Goal: Task Accomplishment & Management: Manage account settings

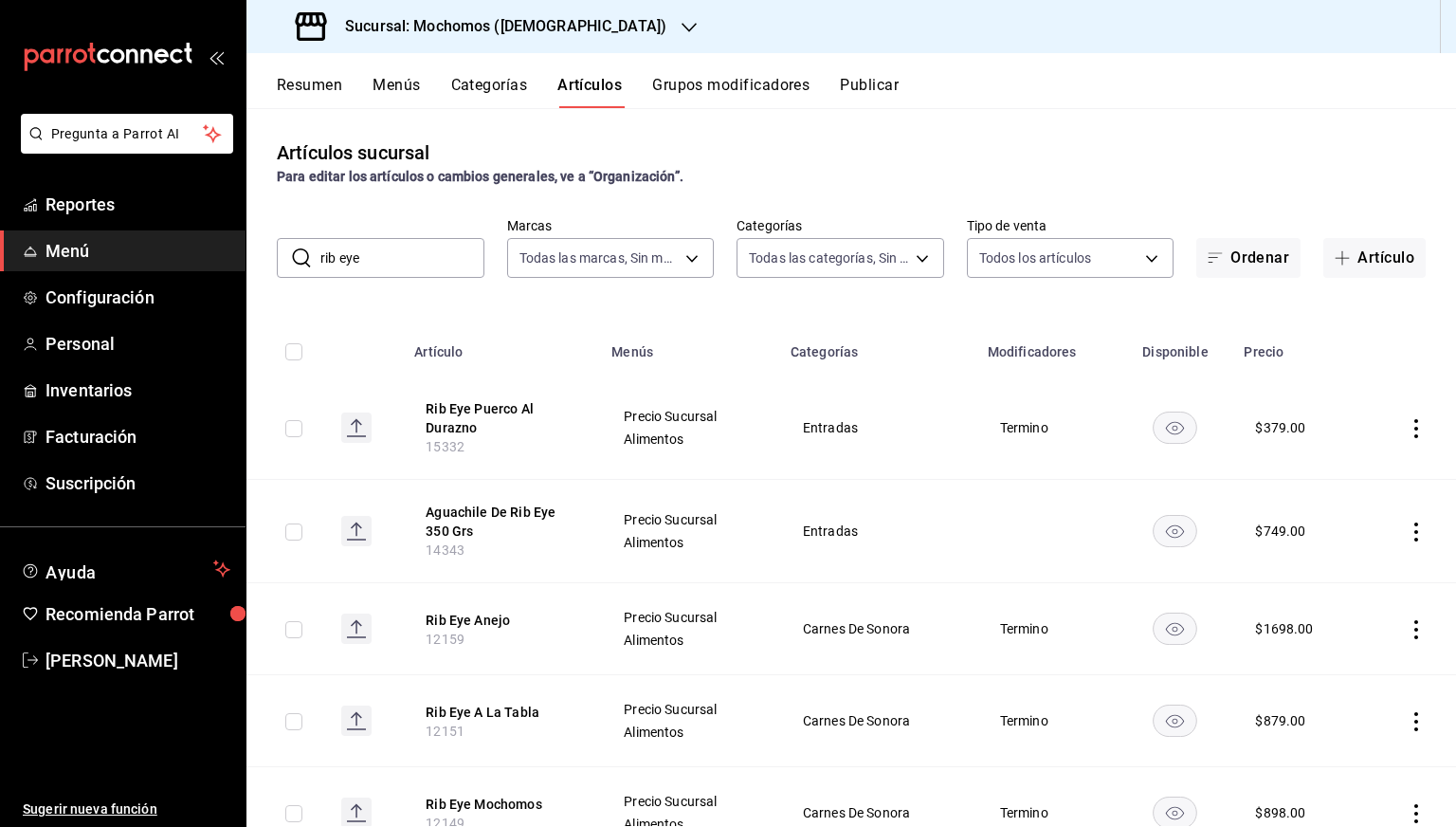
click at [515, 27] on h3 "Sucursal: Mochomos ([DEMOGRAPHIC_DATA])" at bounding box center [498, 26] width 336 height 22
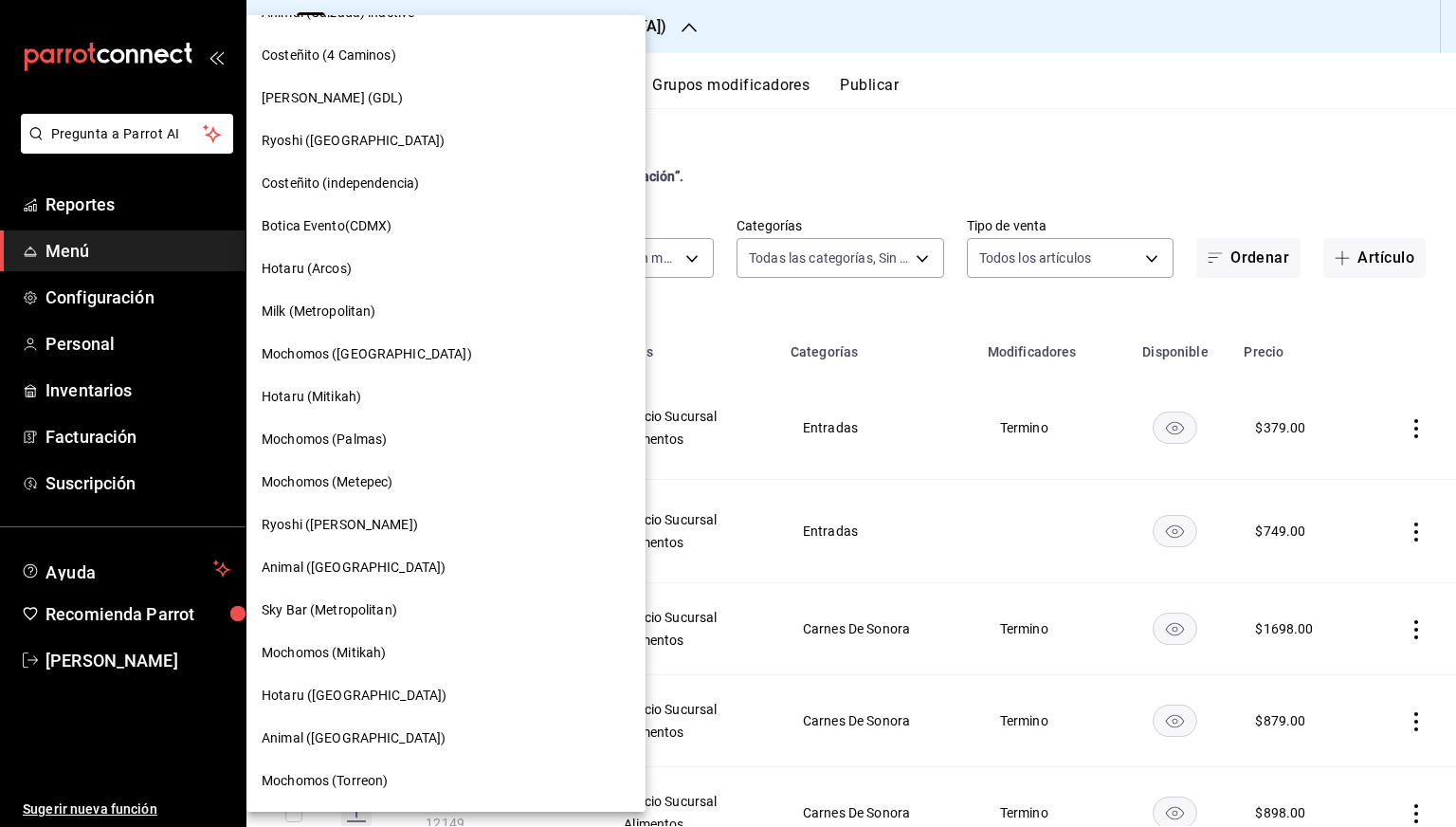
scroll to position [1054, 0]
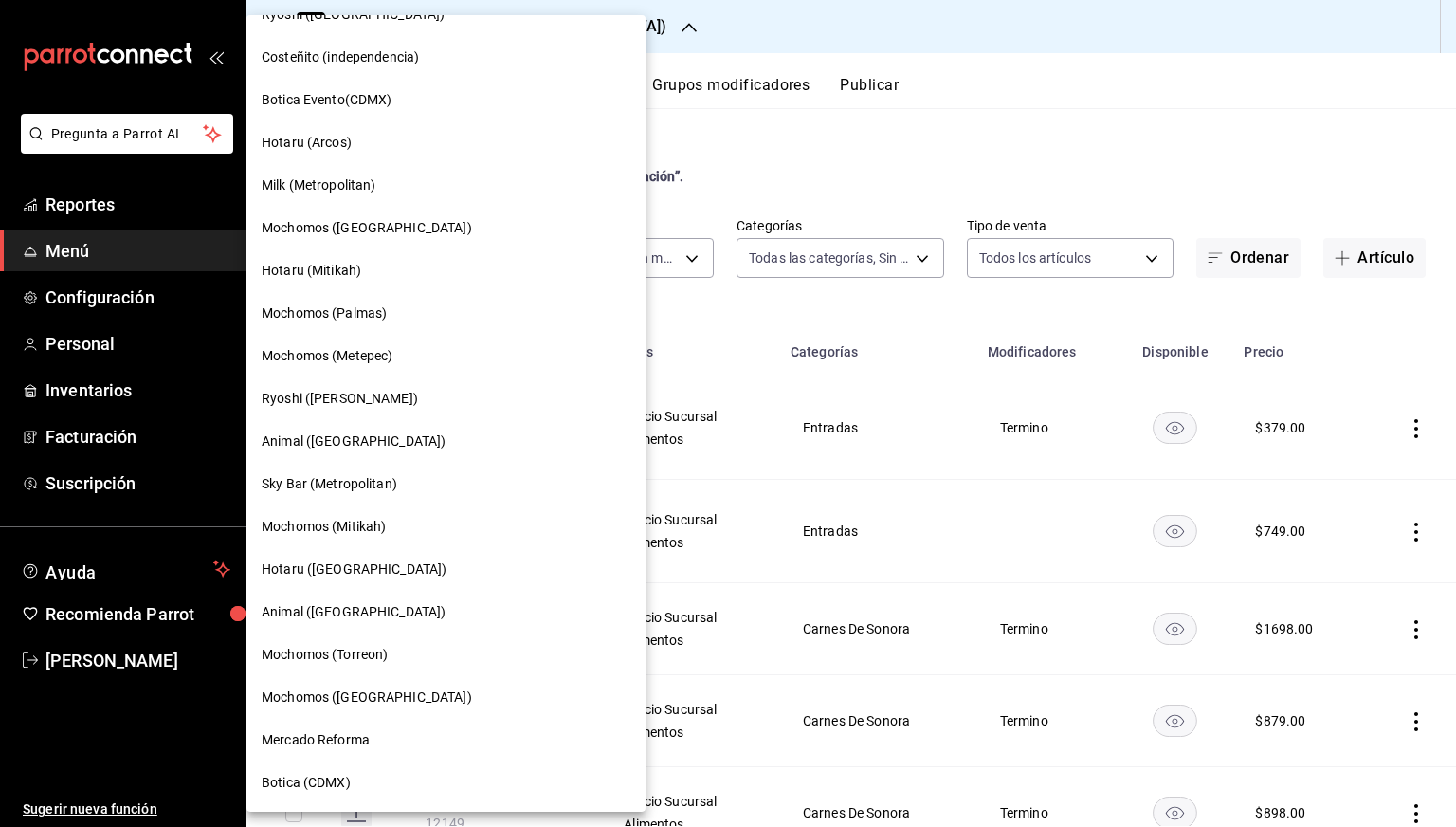
click at [347, 688] on span "Mochomos ([GEOGRAPHIC_DATA])" at bounding box center [366, 698] width 210 height 20
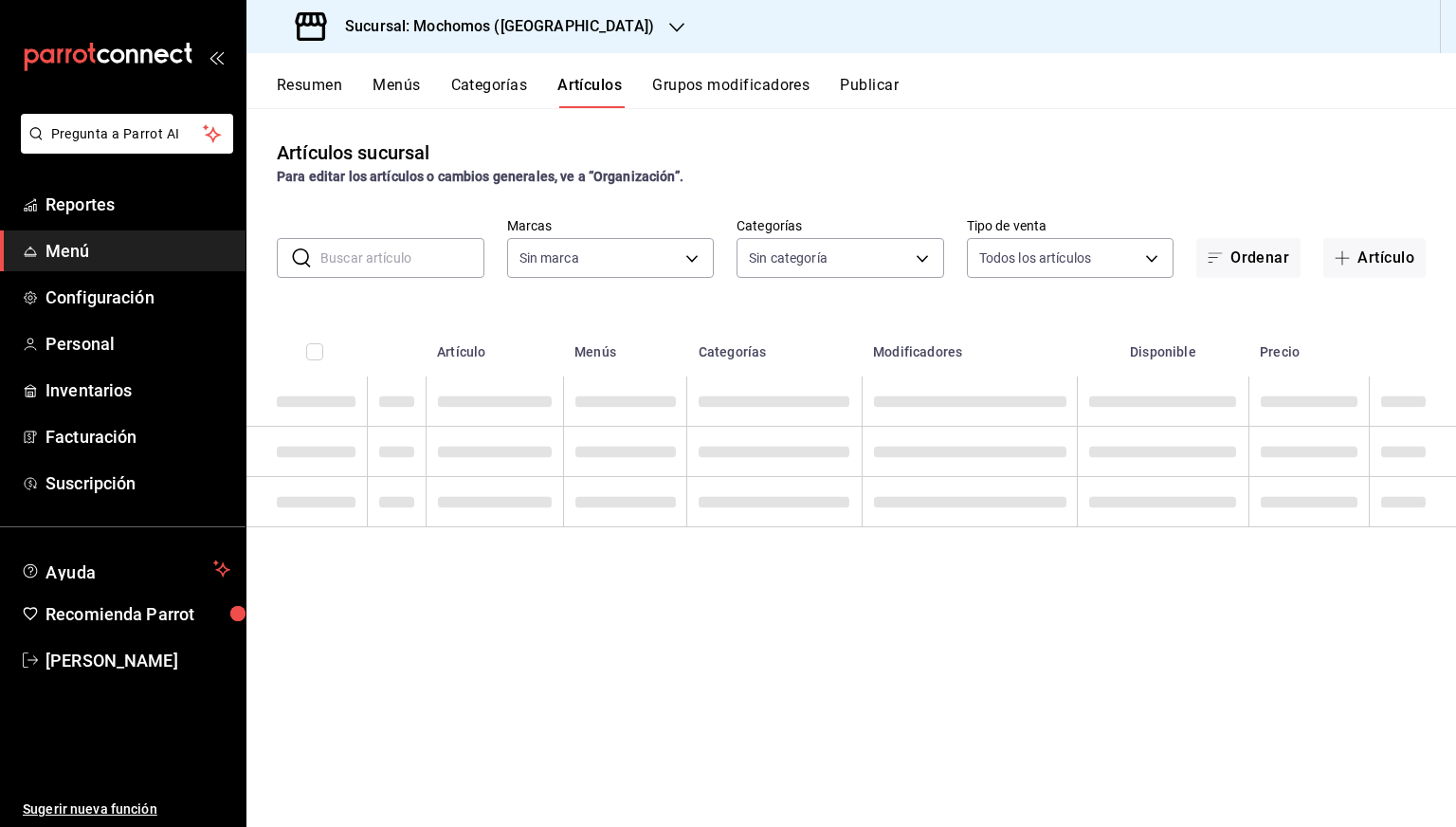
type input "562d5b5b-21a2-4ace-a941-66278f4a6c49"
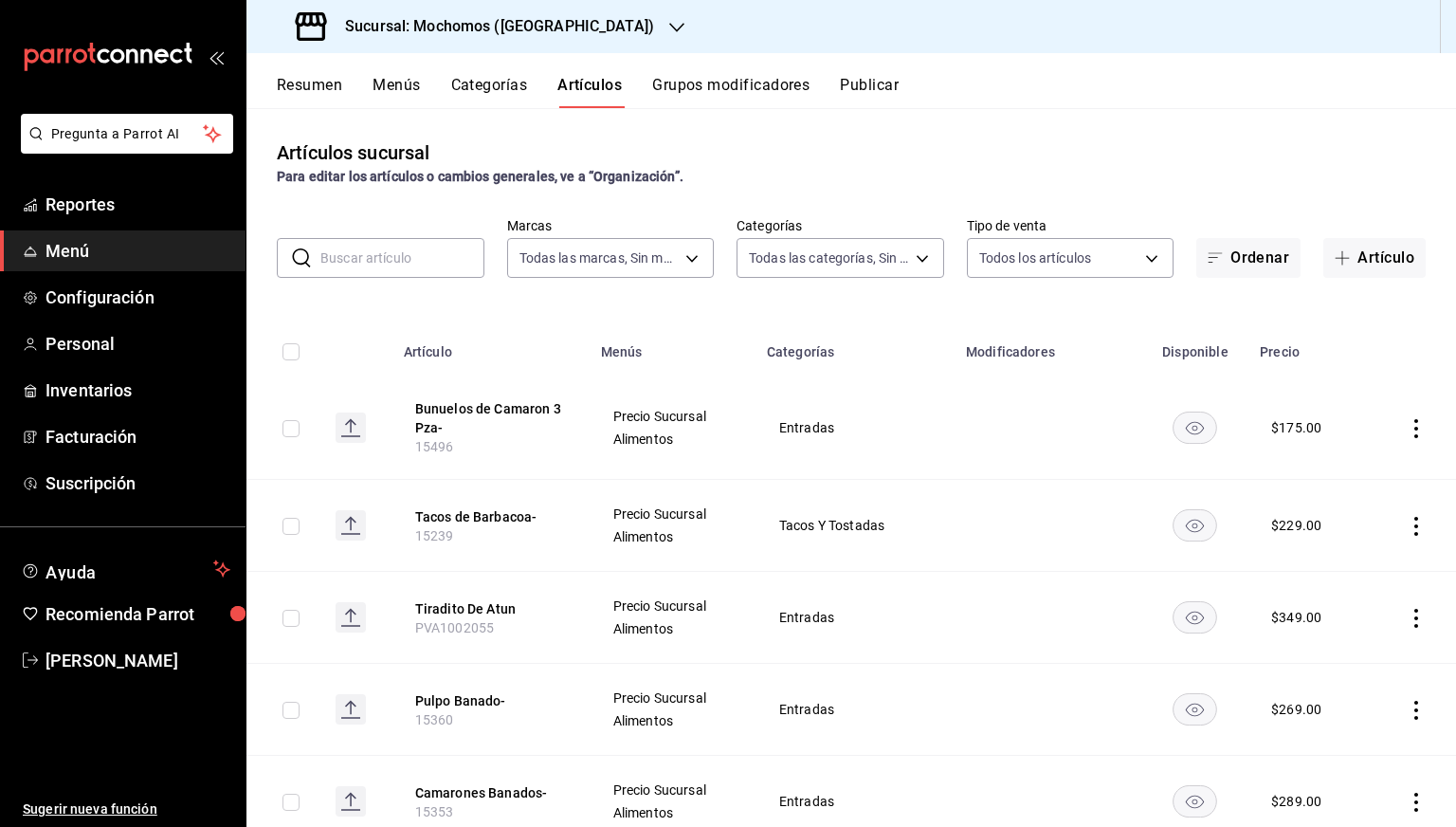
type input "2d195258-a112-483e-9c41-0e6351594330,d48f3e9a-3ab1-4b8f-8ab3-d3938f1810f2,a94d4…"
click at [420, 259] on input "text" at bounding box center [403, 258] width 164 height 38
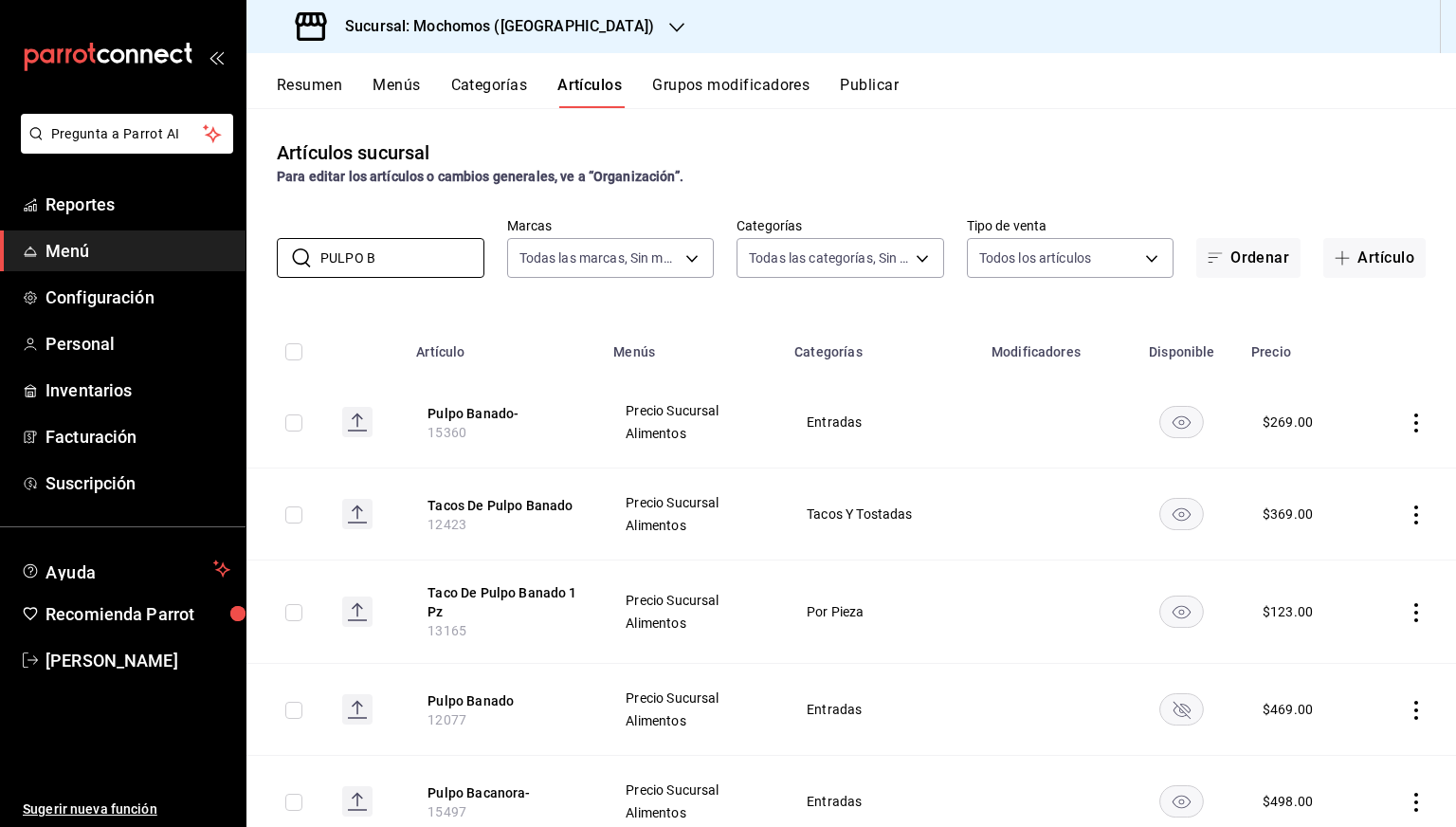
scroll to position [65, 0]
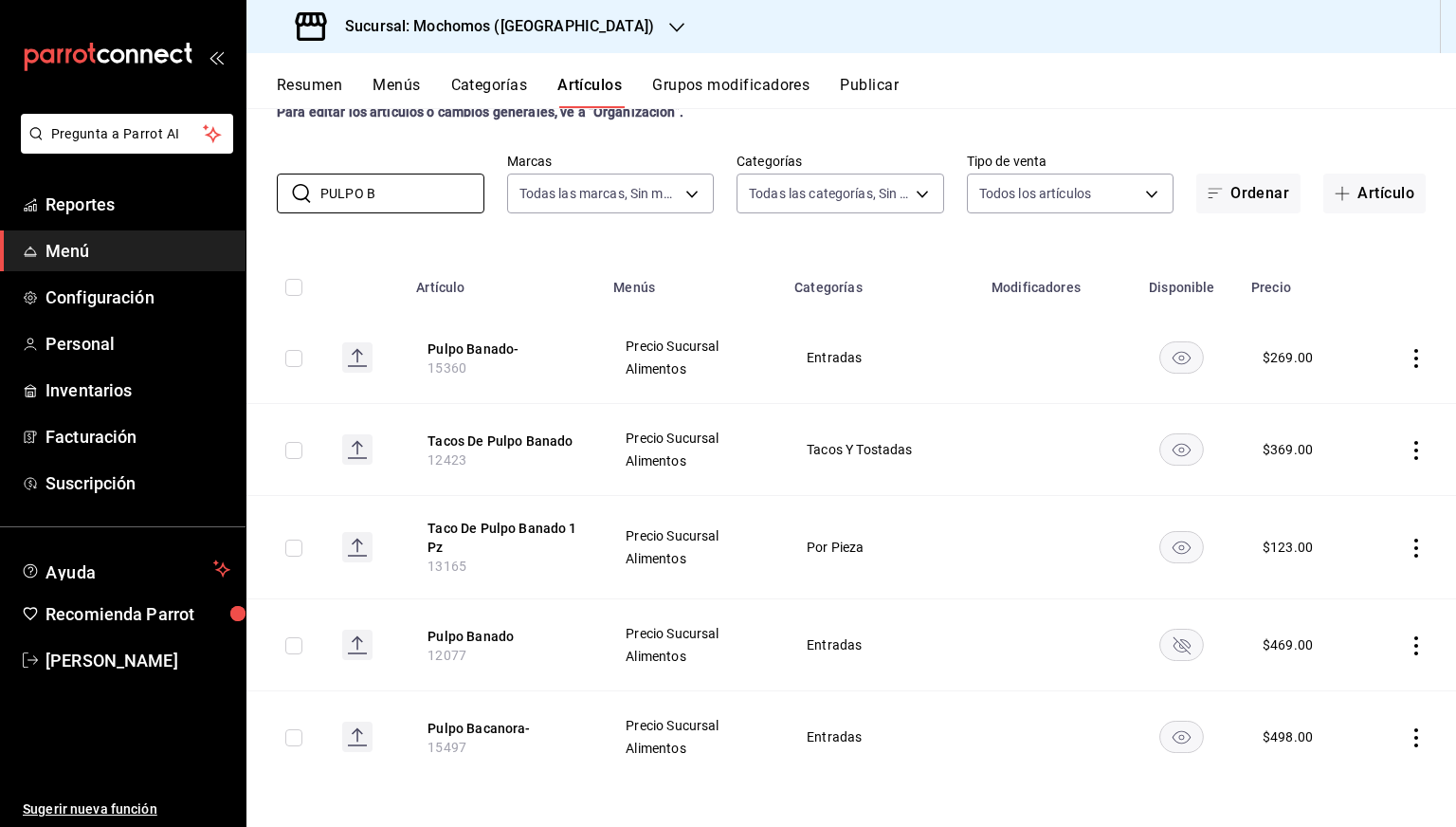
type input "PULPO B"
click at [1392, 723] on td at bounding box center [1409, 737] width 93 height 92
click at [1407, 733] on icon "actions" at bounding box center [1416, 737] width 19 height 19
click at [1343, 700] on span "Editar" at bounding box center [1346, 699] width 49 height 20
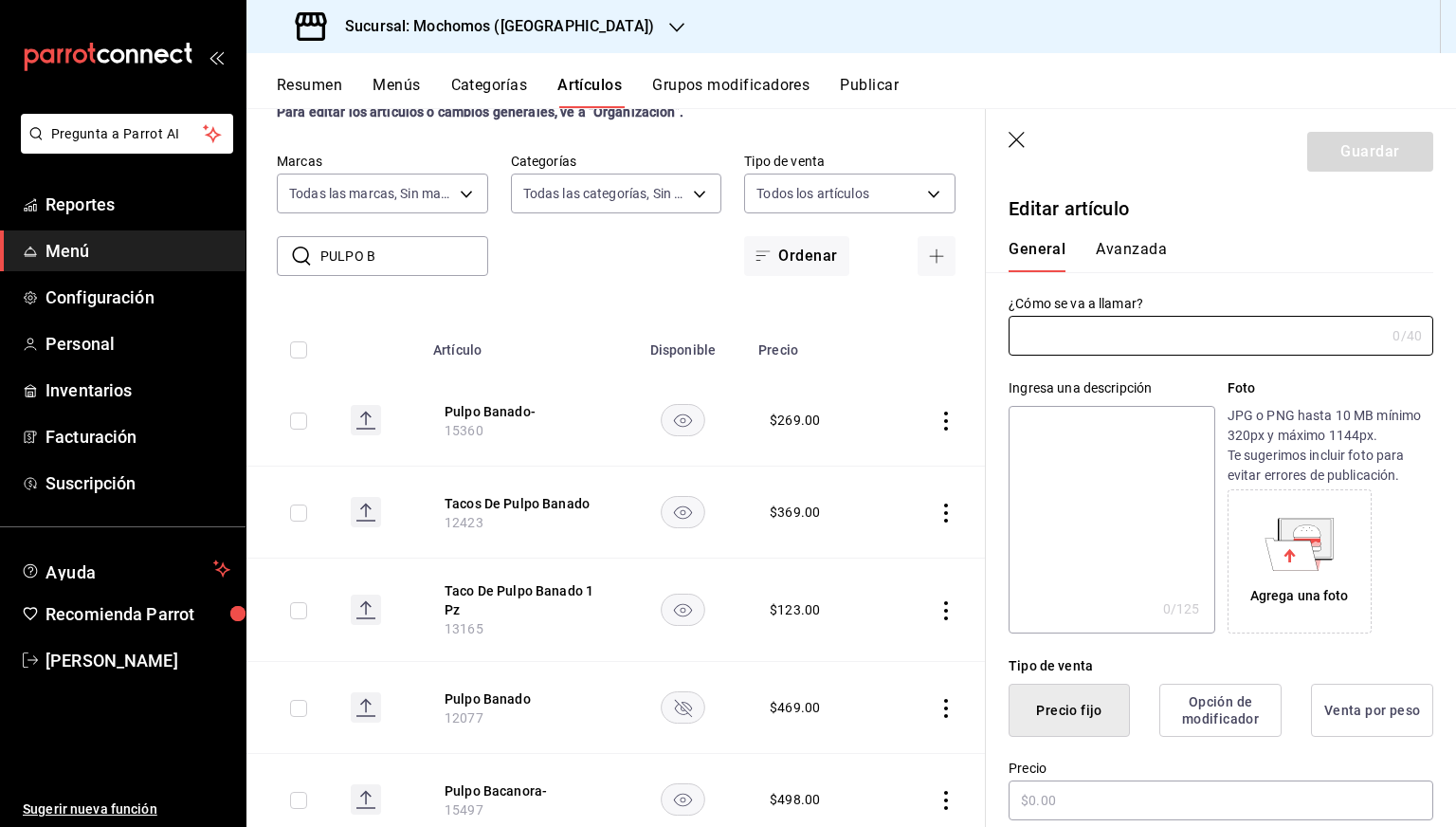
type input "Pulpo Bacanora-"
type textarea "Pulpo Bacanora-"
type textarea "x"
type input "15497"
type textarea "x"
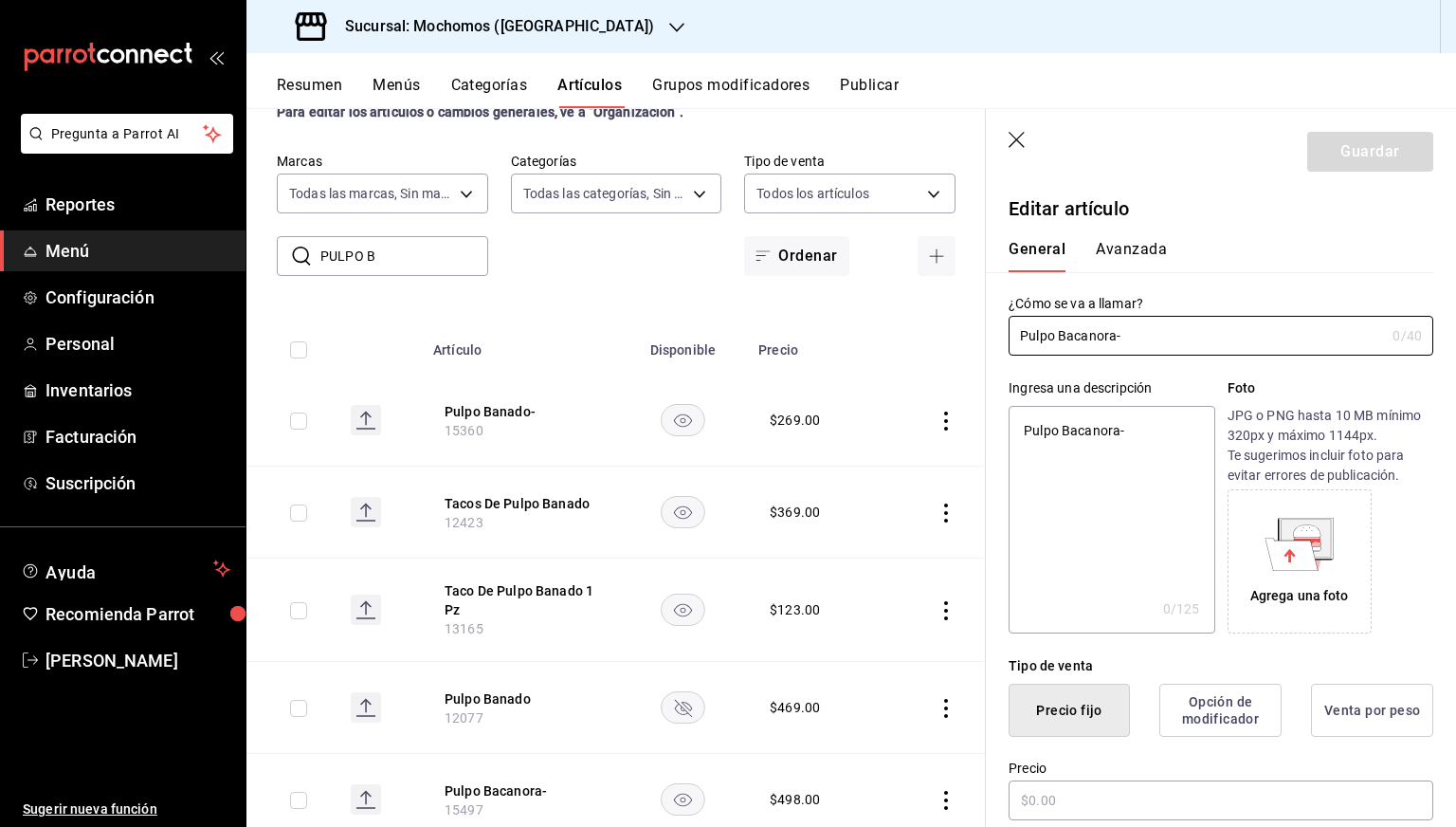
type input "$498.00"
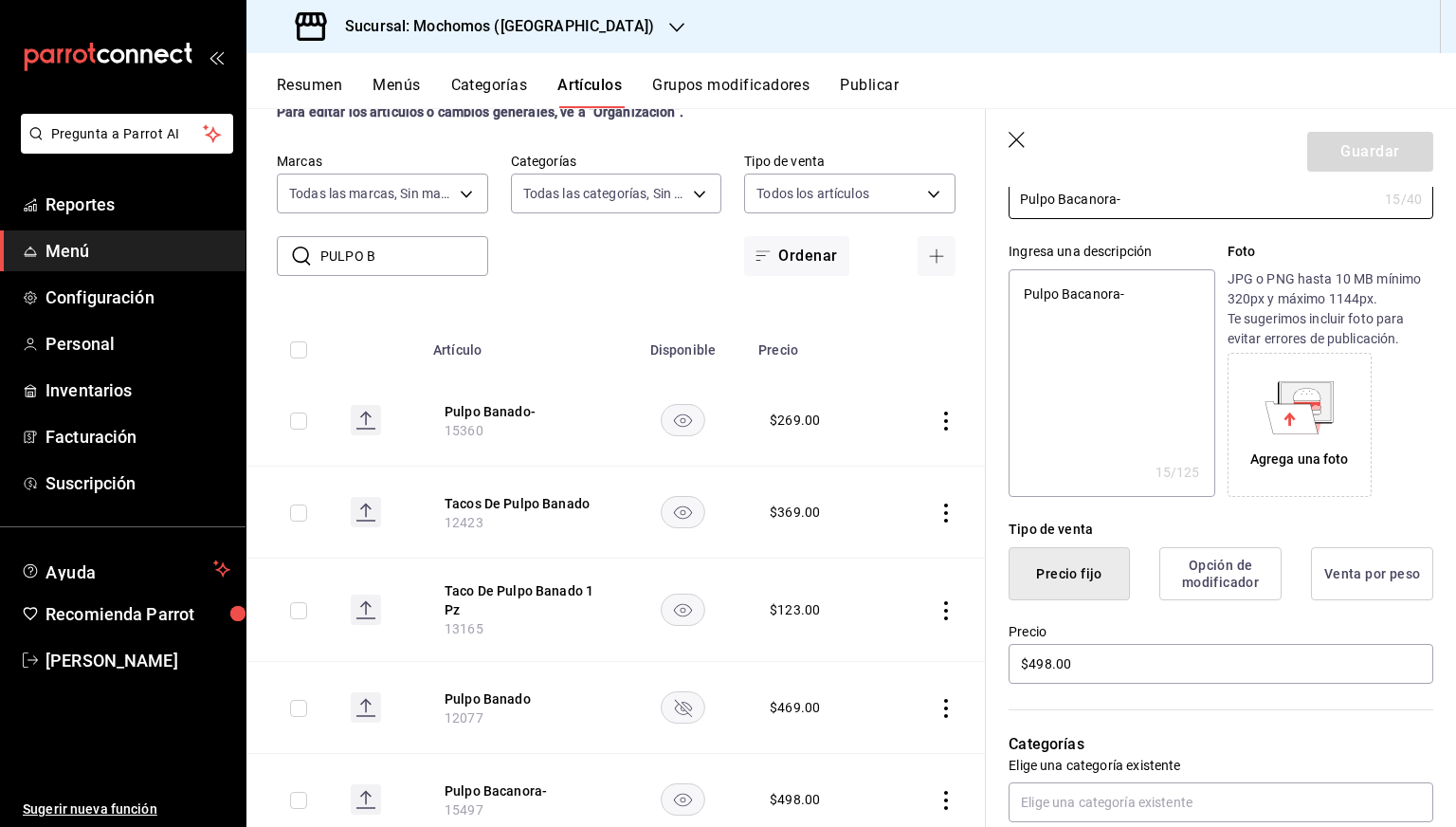
scroll to position [139, 0]
click at [1049, 659] on input "$498.00" at bounding box center [1220, 662] width 425 height 40
type textarea "x"
type input "$49.00"
type textarea "x"
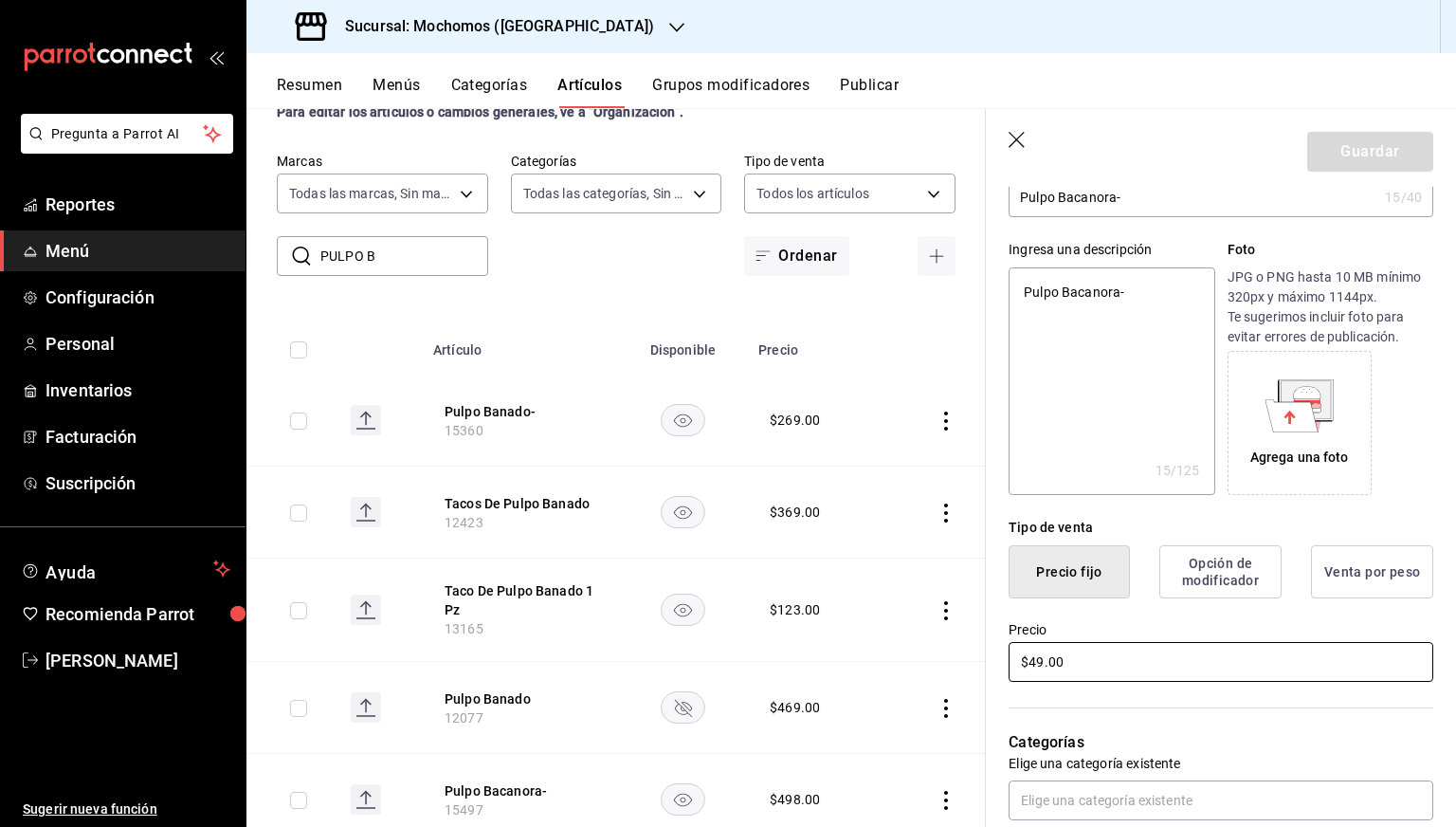
type input "$4.00"
type textarea "x"
type input "$48.00"
type textarea "x"
type input "$489.00"
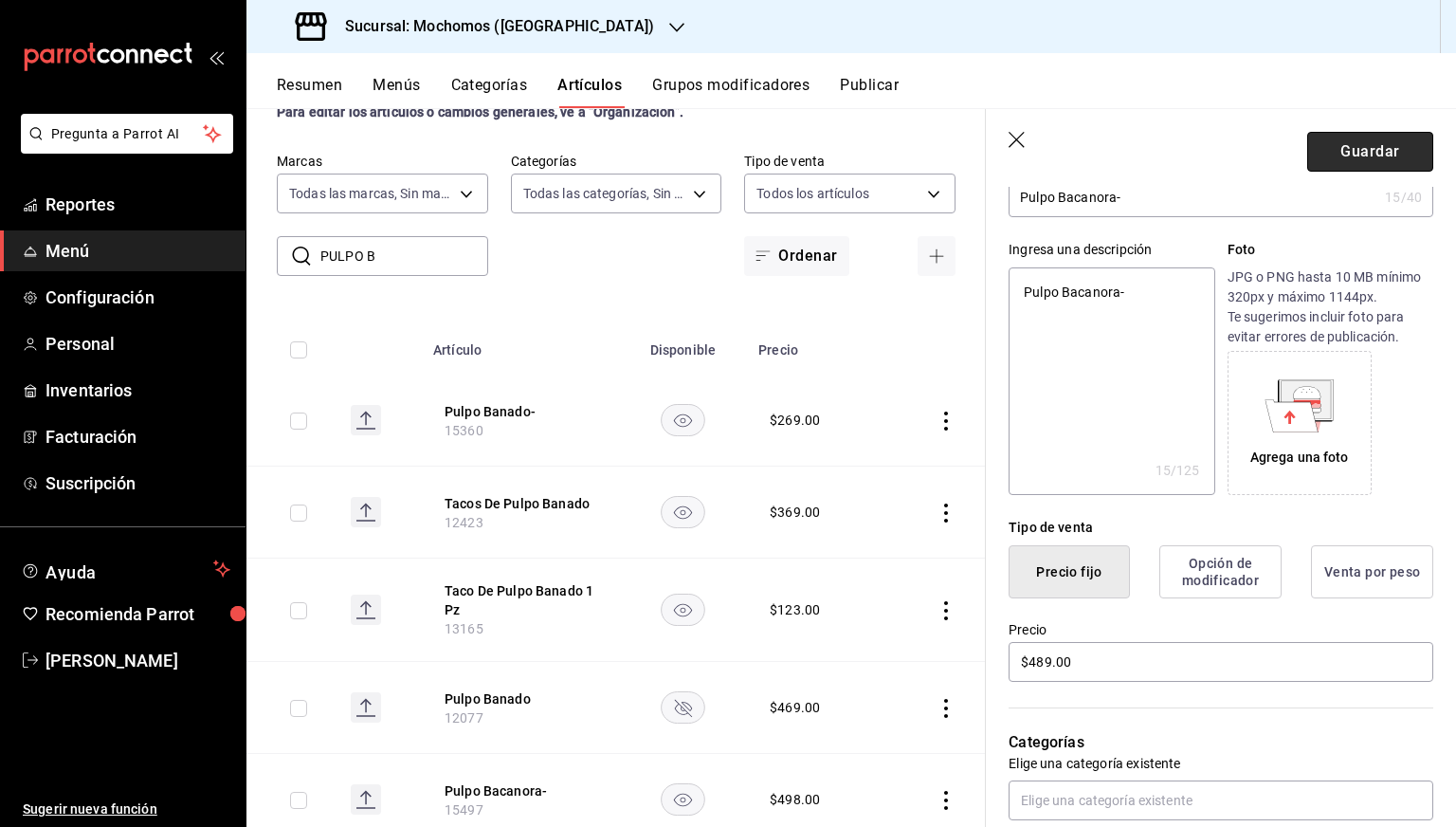
click at [1362, 156] on button "Guardar" at bounding box center [1370, 152] width 126 height 40
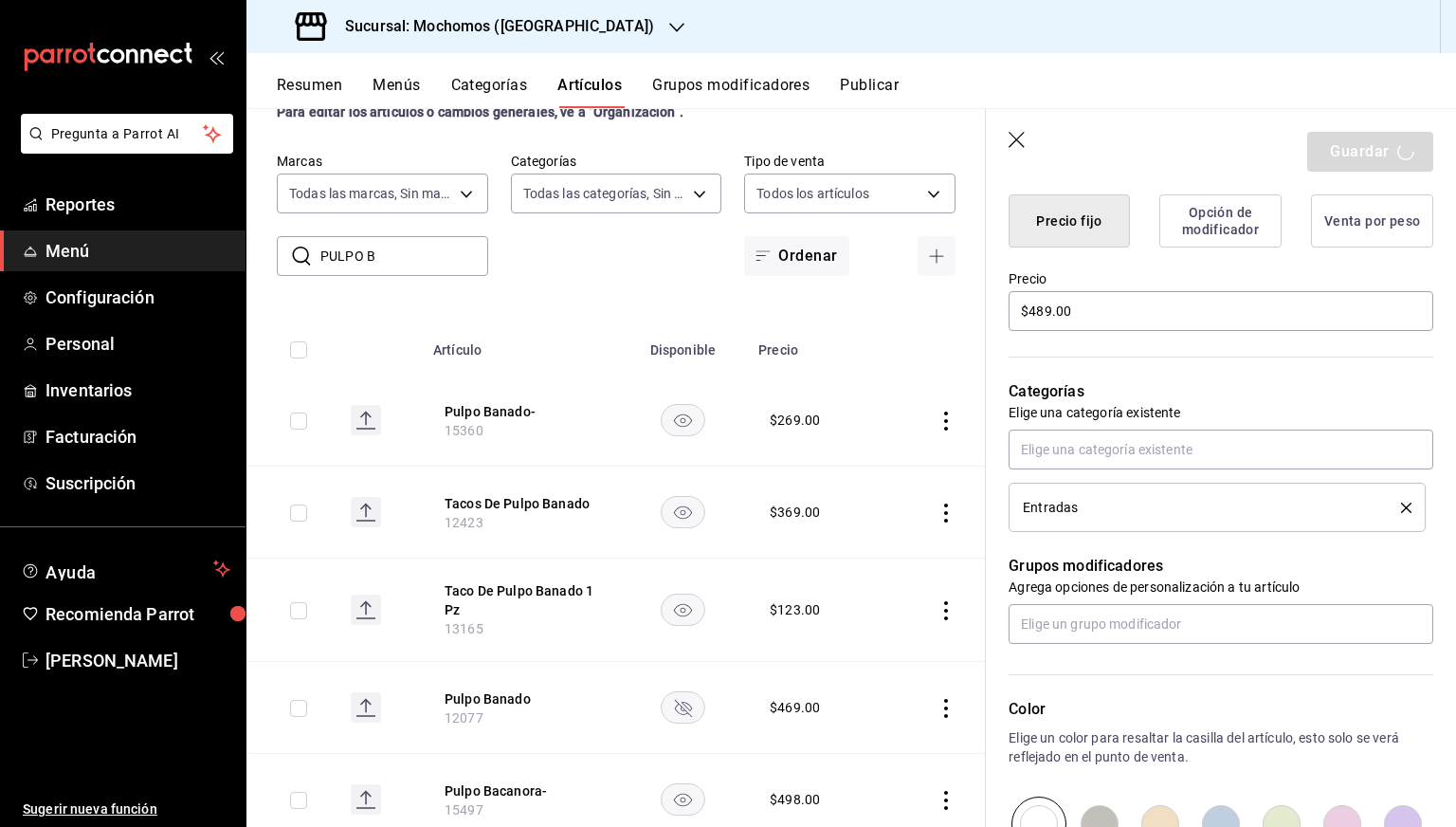
scroll to position [0, 0]
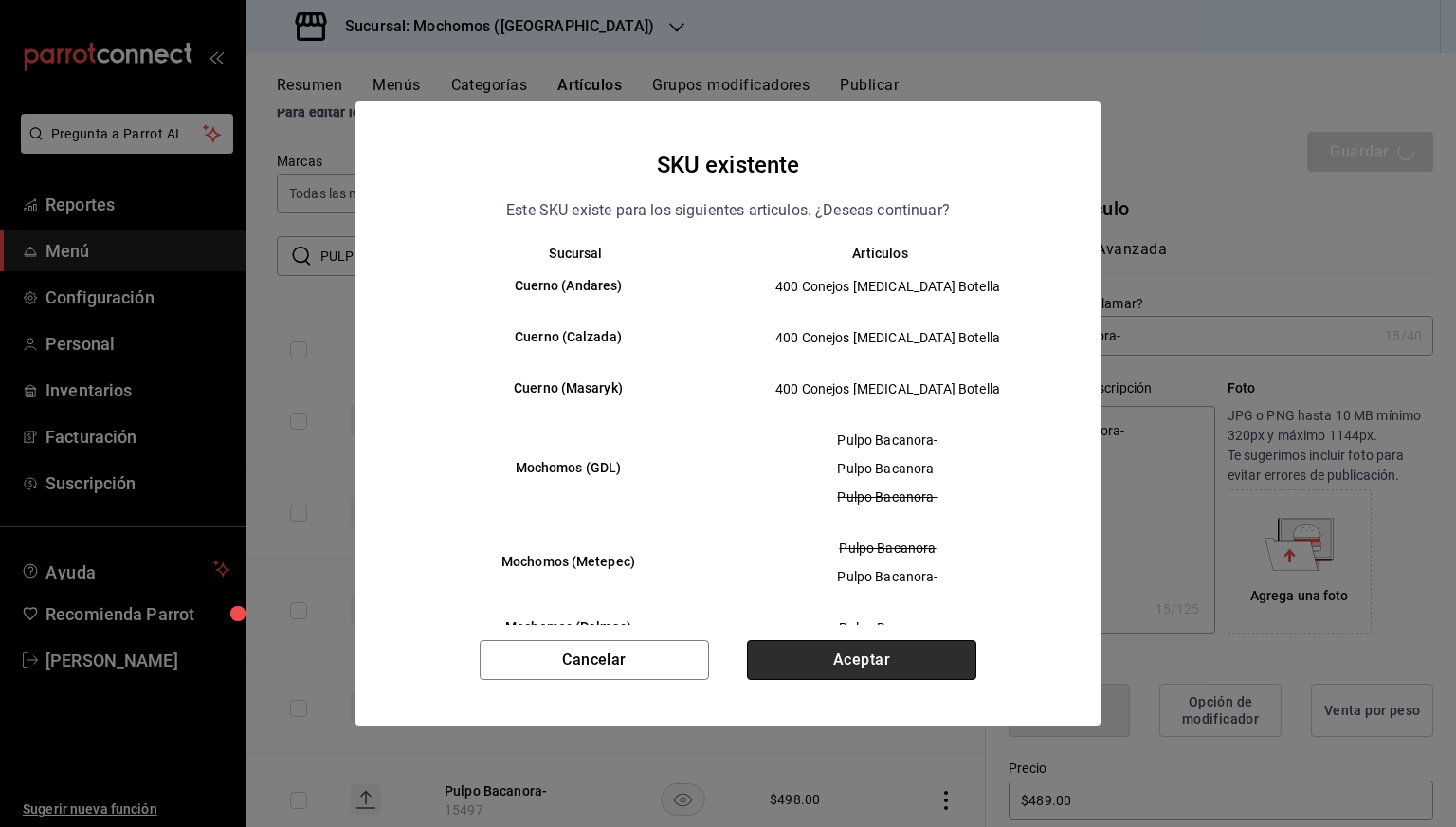
click at [816, 657] on button "Aceptar" at bounding box center [862, 660] width 230 height 40
type textarea "x"
type input "AR-1755552257116"
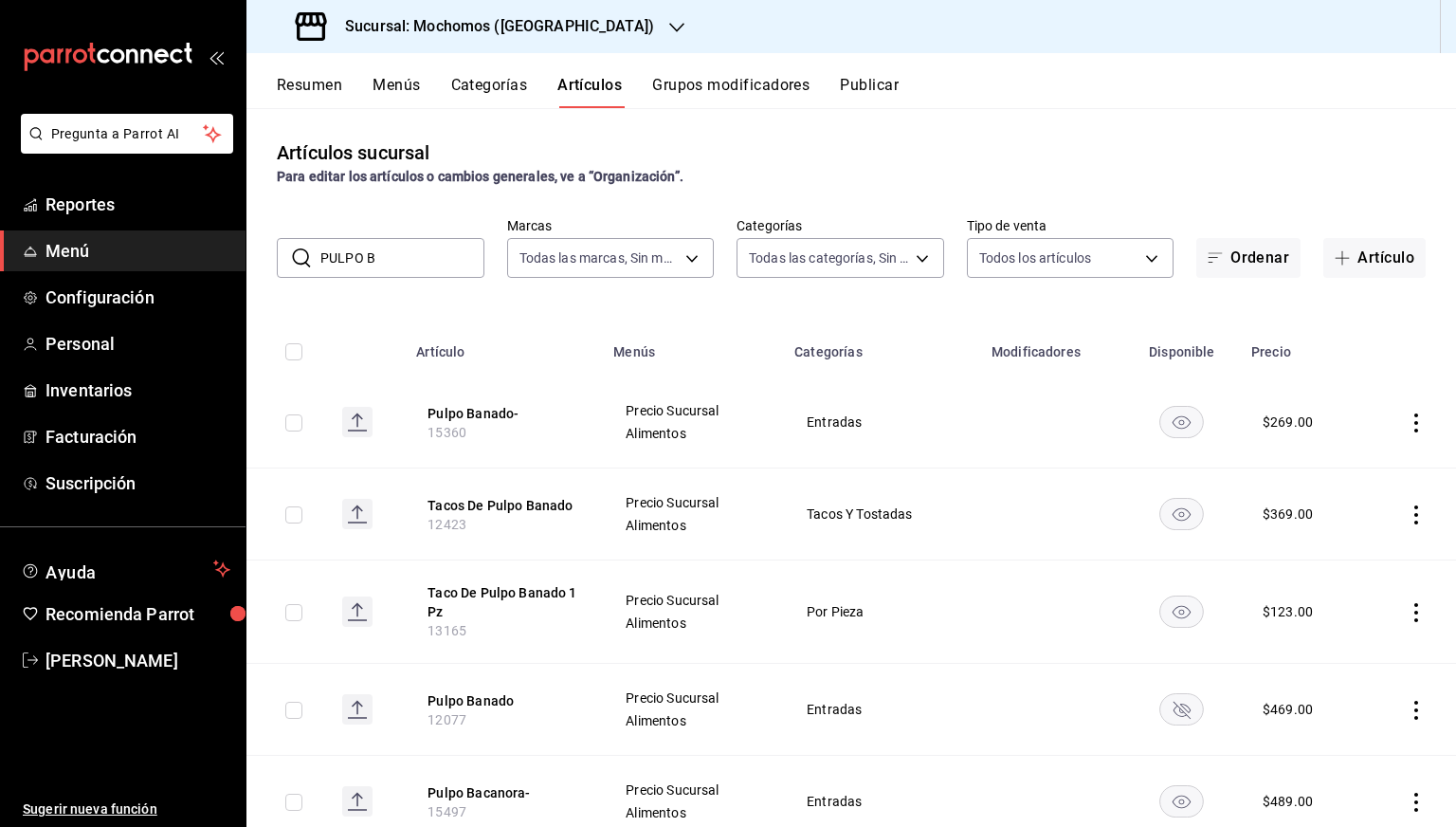
click at [421, 261] on input "PULPO B" at bounding box center [403, 258] width 164 height 38
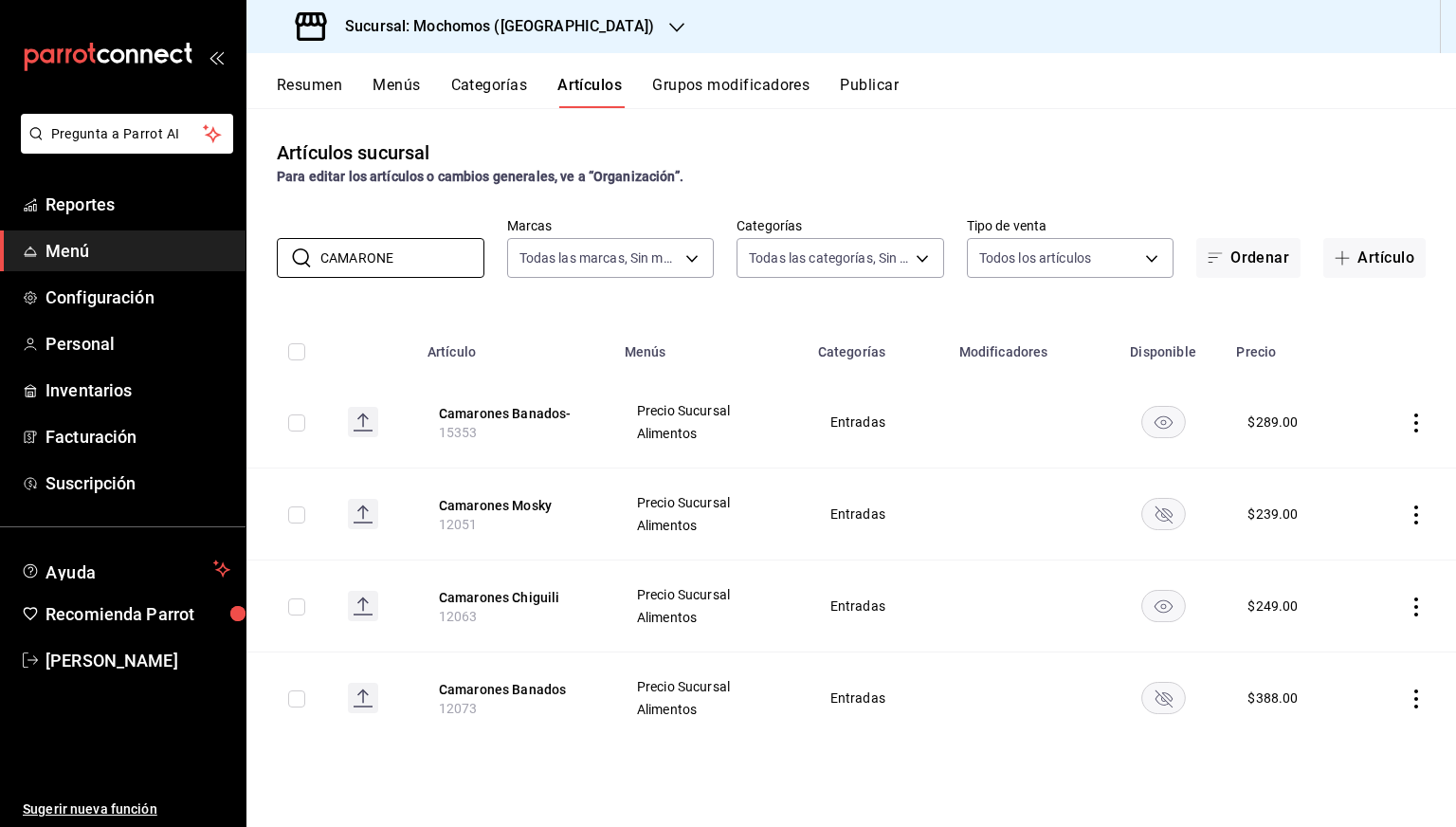
type input "CAMARONE"
drag, startPoint x: 477, startPoint y: 282, endPoint x: 448, endPoint y: 269, distance: 31.8
click at [448, 269] on div "Artículos sucursal Para editar los artículos o cambios generales, ve a “Organiz…" at bounding box center [851, 467] width 1210 height 718
click at [448, 269] on input "CAMARONE" at bounding box center [403, 258] width 164 height 38
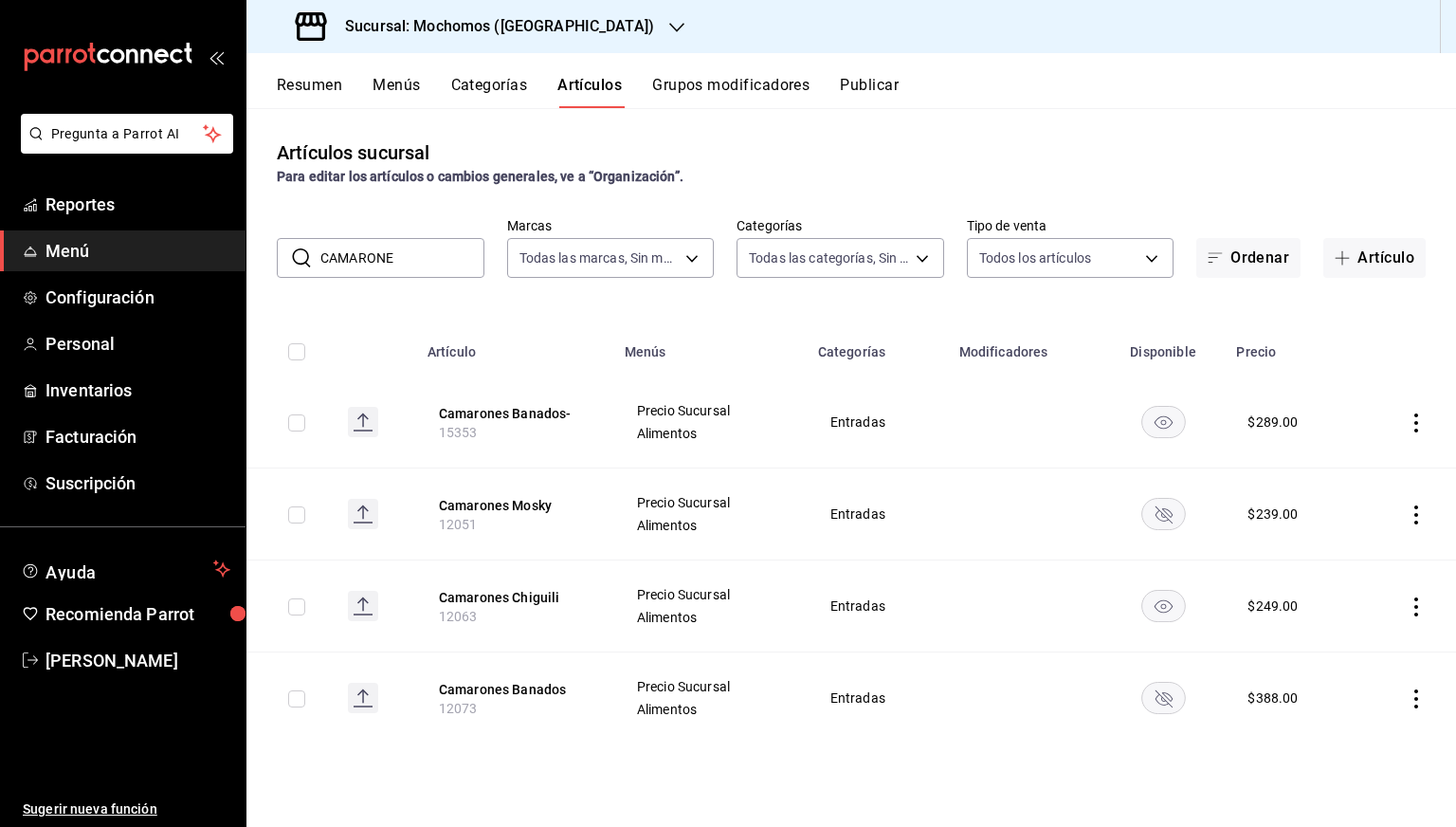
click at [448, 269] on input "CAMARONE" at bounding box center [403, 258] width 164 height 38
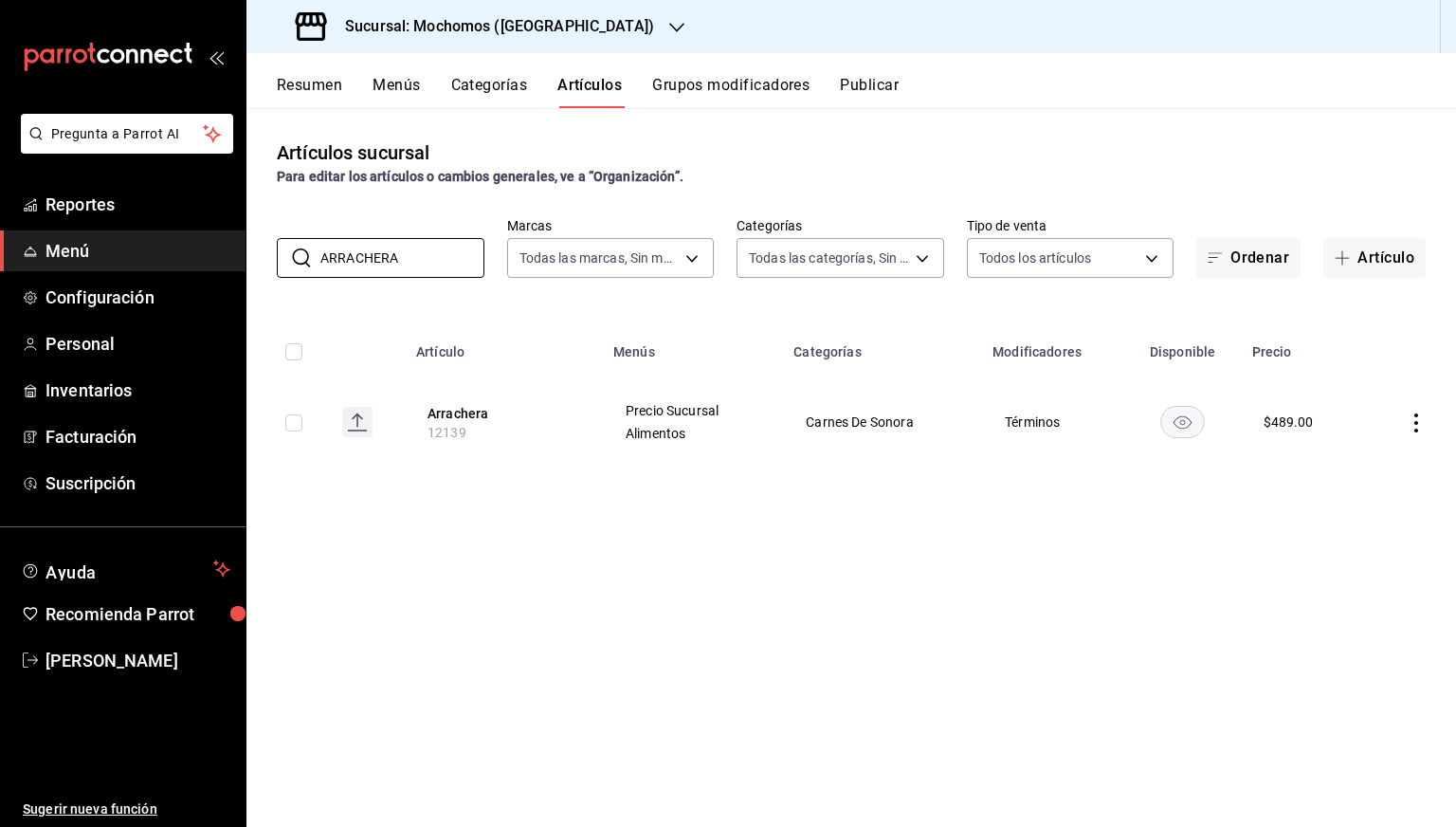
type input "ARRACHERA"
click at [1405, 415] on td at bounding box center [1409, 421] width 93 height 91
click at [1412, 418] on icon "actions" at bounding box center [1416, 422] width 19 height 19
click at [1360, 459] on span "Editar" at bounding box center [1359, 467] width 49 height 20
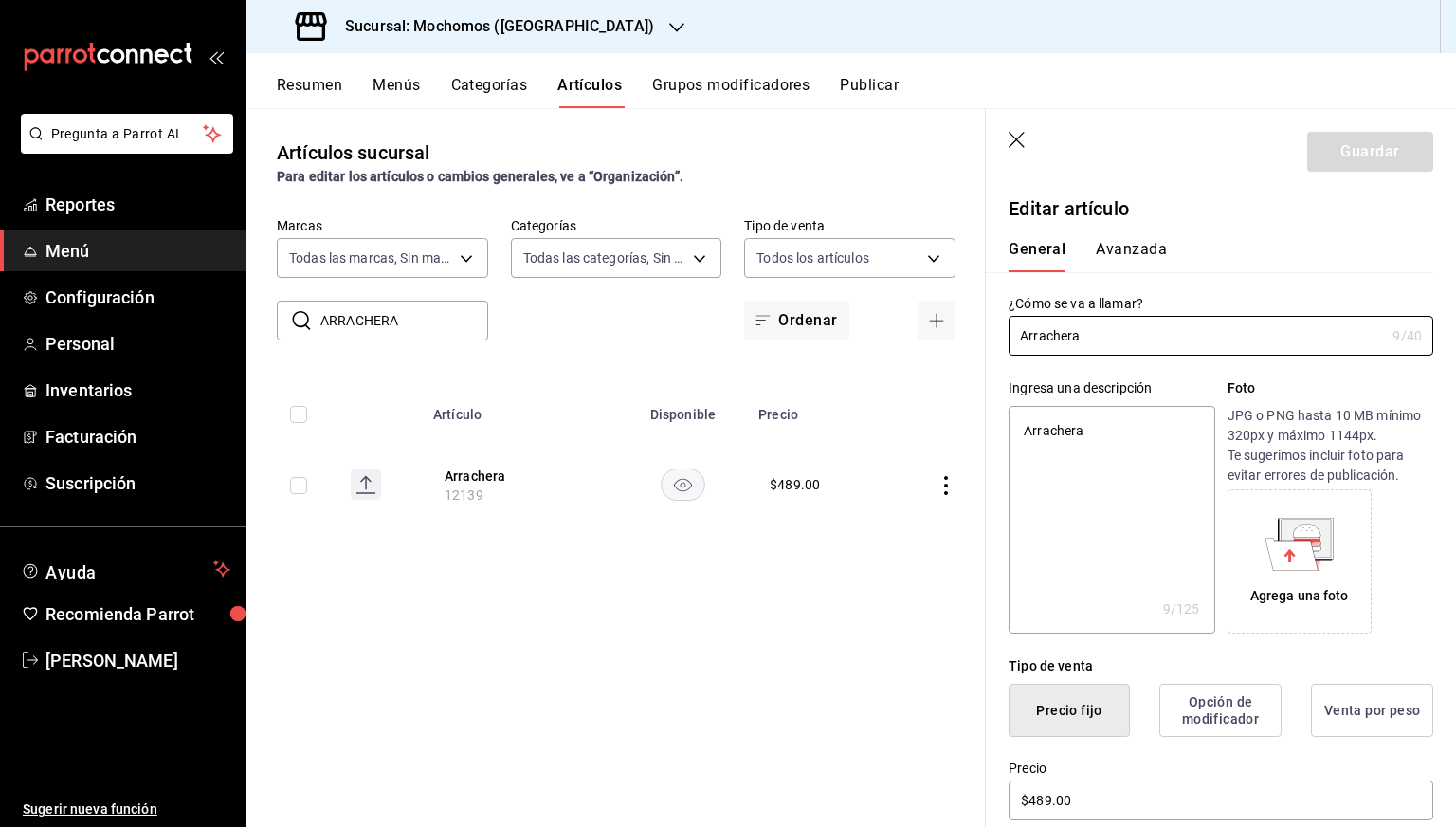
scroll to position [182, 0]
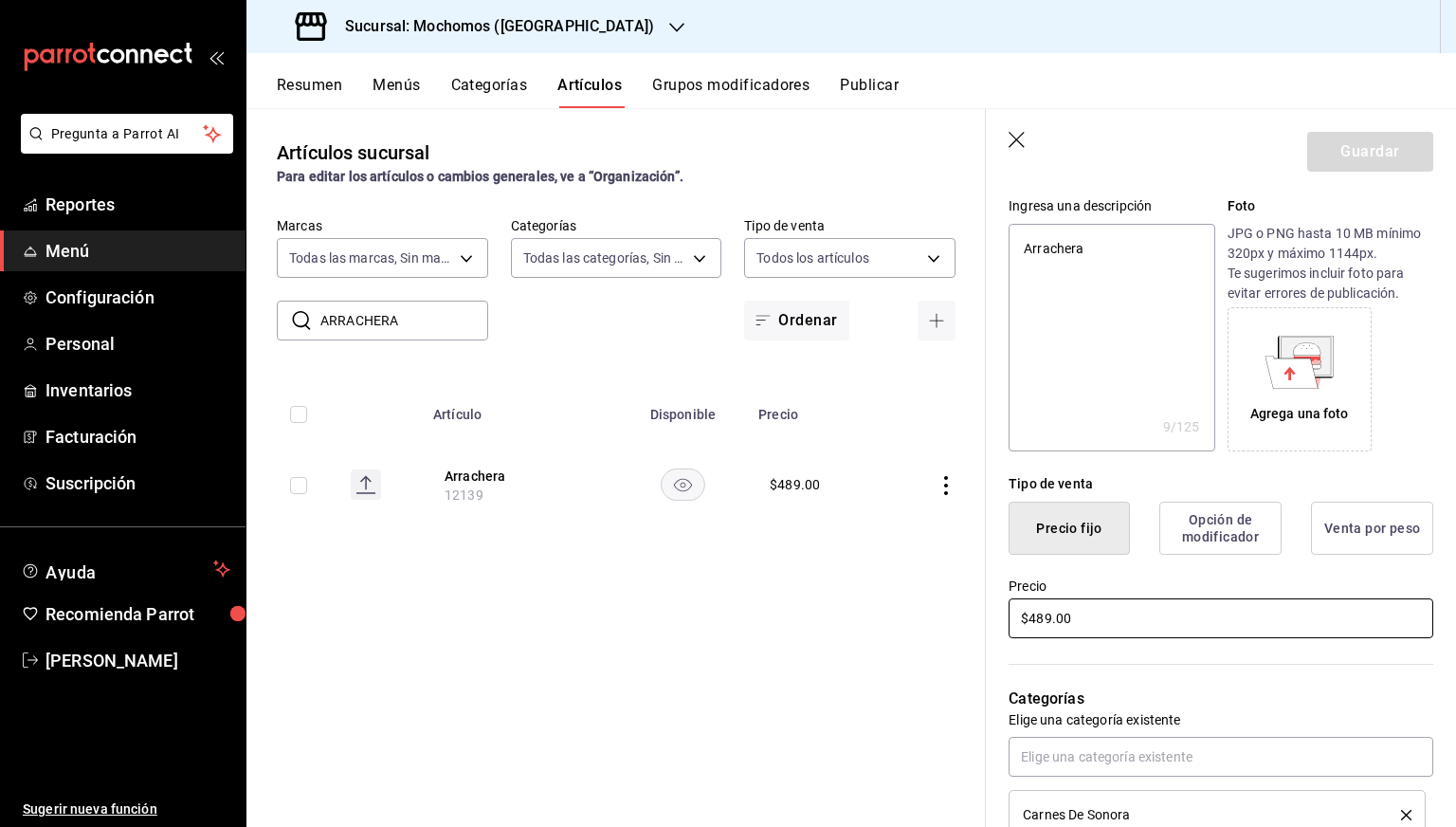
click at [1049, 619] on input "$489.00" at bounding box center [1220, 618] width 425 height 40
type textarea "x"
type input "$49.00"
type textarea "x"
type input "$499.00"
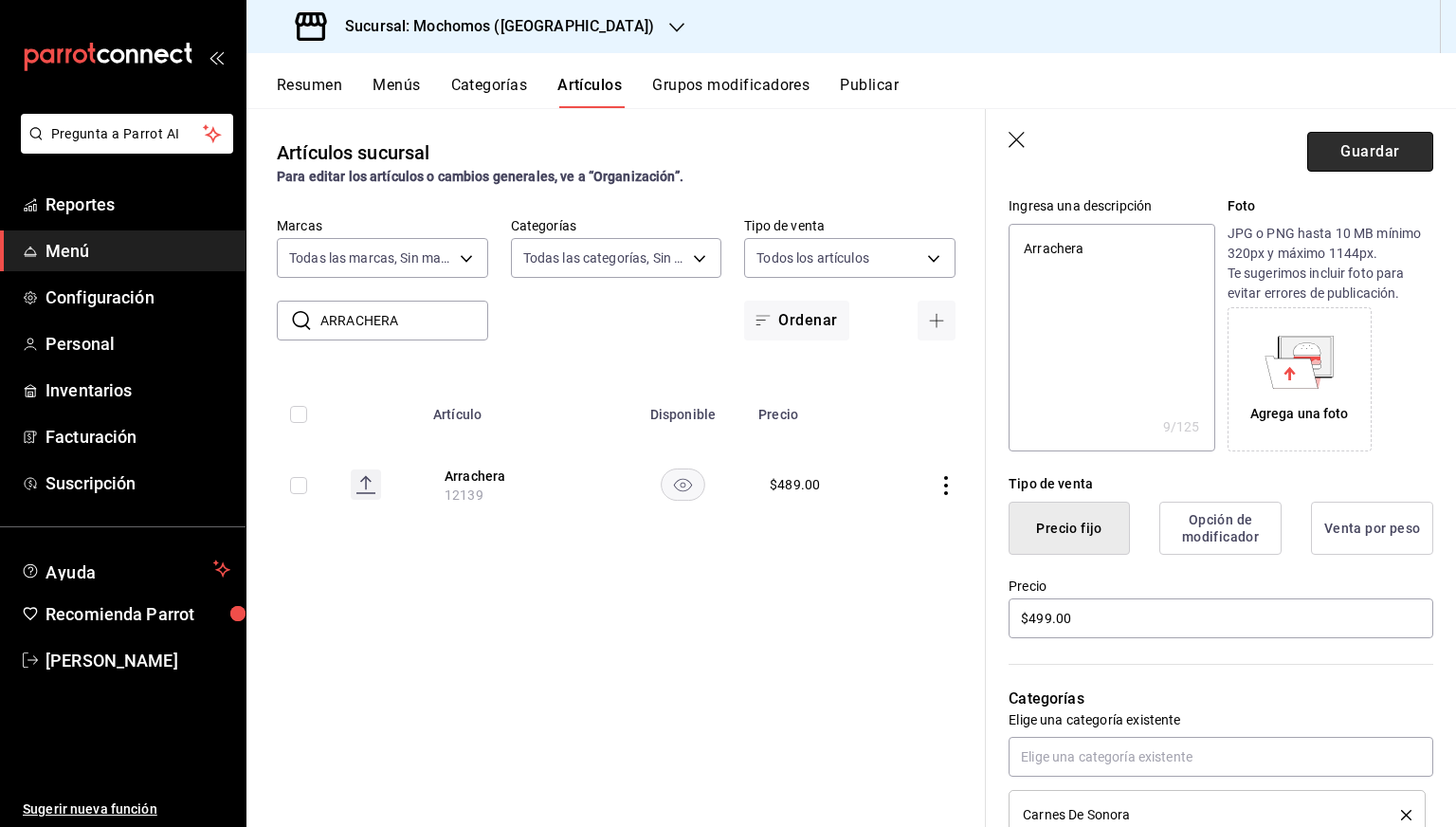
click at [1358, 149] on button "Guardar" at bounding box center [1370, 152] width 126 height 40
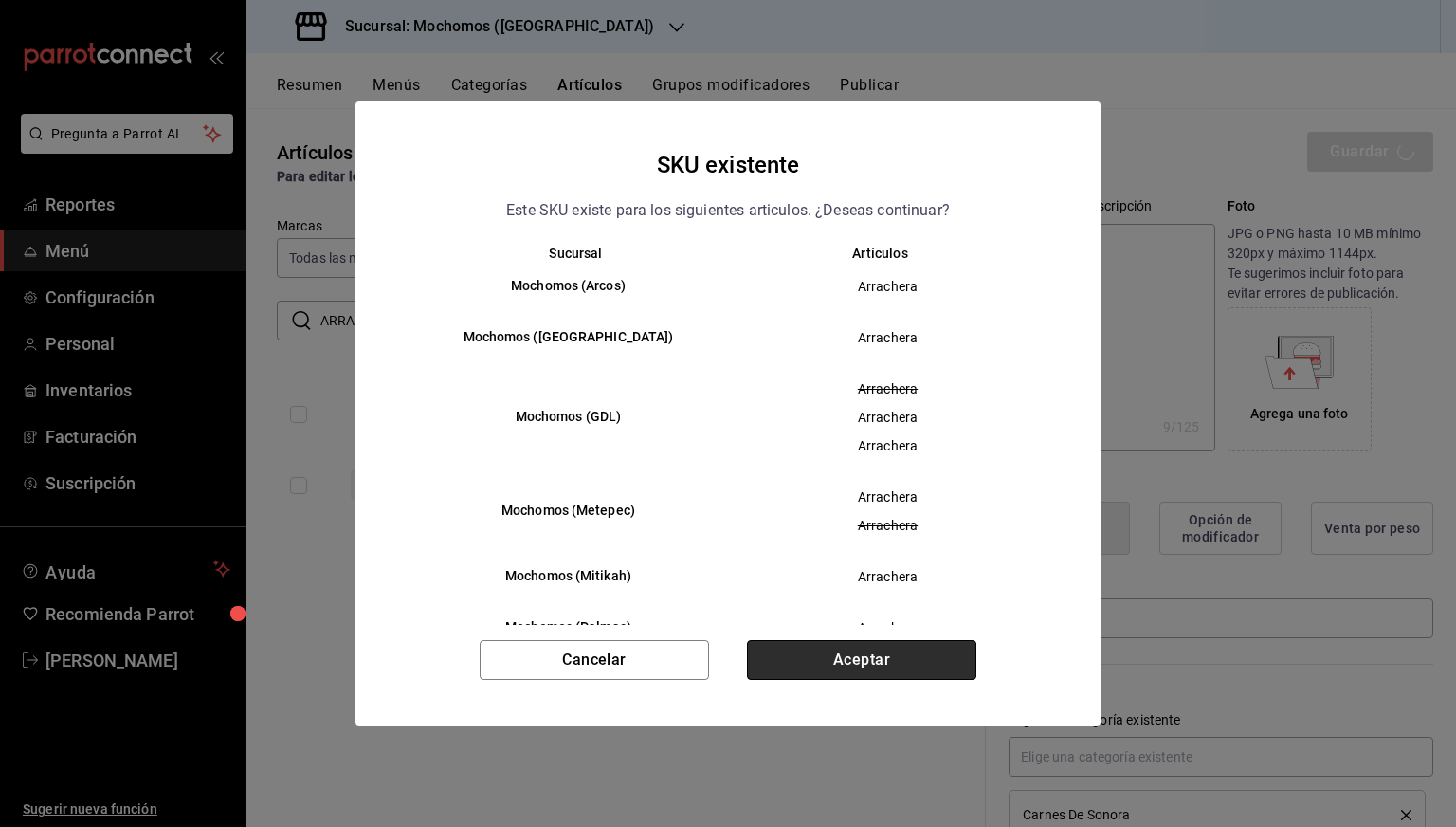
click at [807, 653] on button "Aceptar" at bounding box center [862, 660] width 230 height 40
type textarea "x"
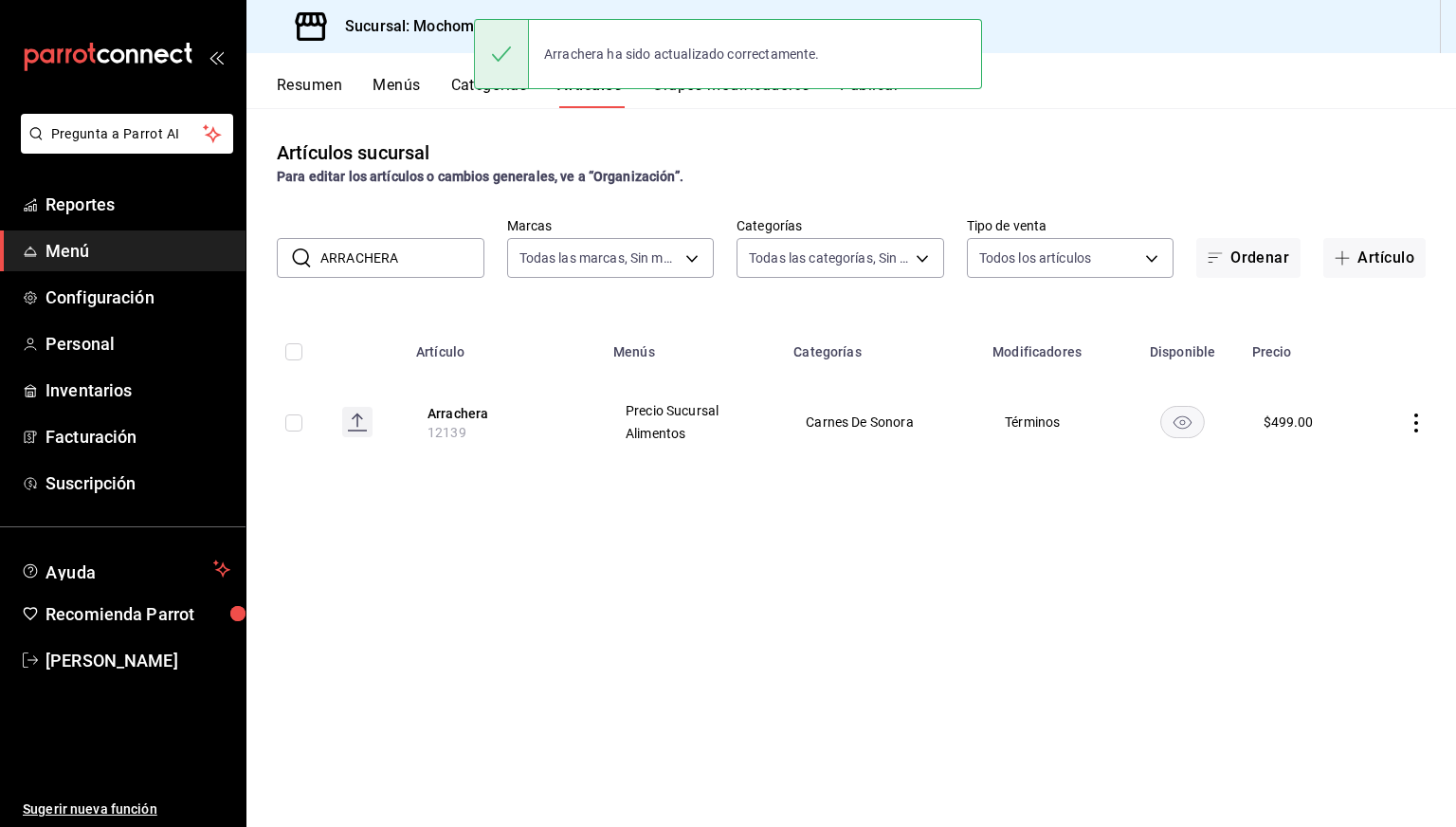
click at [431, 257] on input "ARRACHERA" at bounding box center [403, 258] width 164 height 38
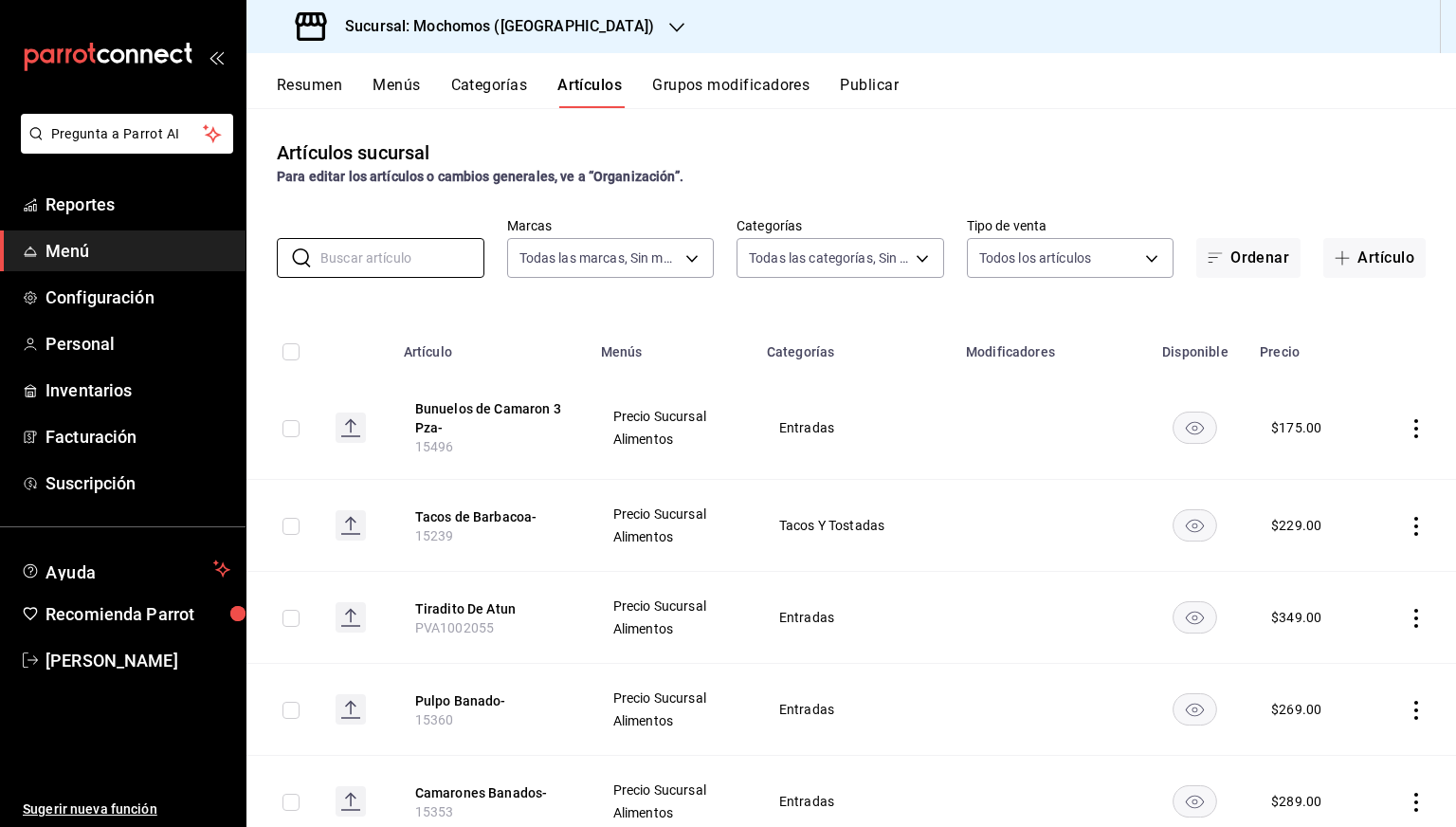
click at [870, 94] on div "Arrachera ha sido actualizado correctamente." at bounding box center [728, 54] width 508 height 81
click at [869, 91] on button "Publicar" at bounding box center [870, 92] width 59 height 32
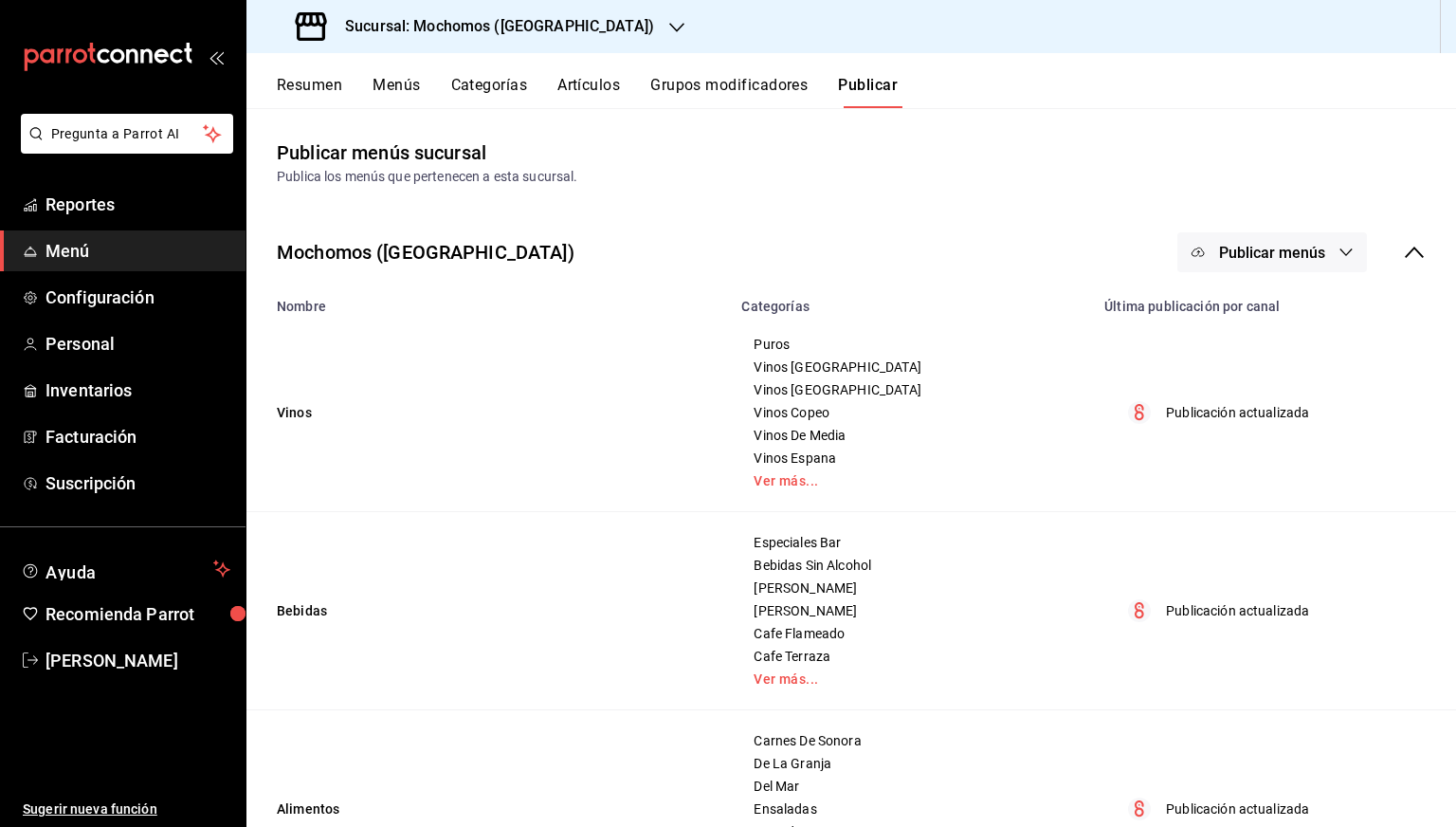
click at [1312, 249] on button "Publicar menús" at bounding box center [1272, 252] width 190 height 40
click at [1225, 306] on div at bounding box center [1214, 314] width 53 height 30
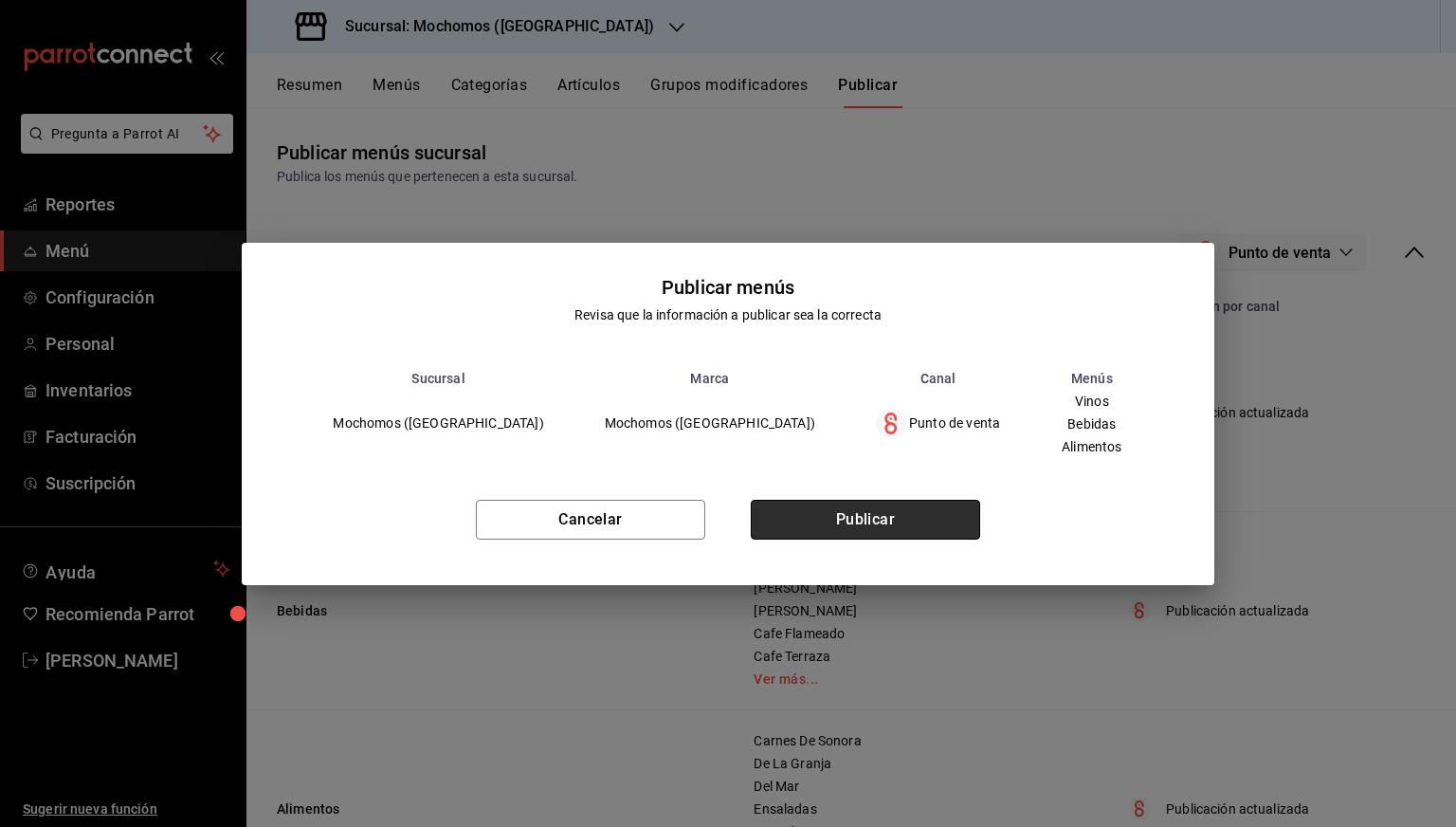
click at [804, 517] on button "Publicar" at bounding box center [866, 519] width 230 height 40
